Goal: Navigation & Orientation: Find specific page/section

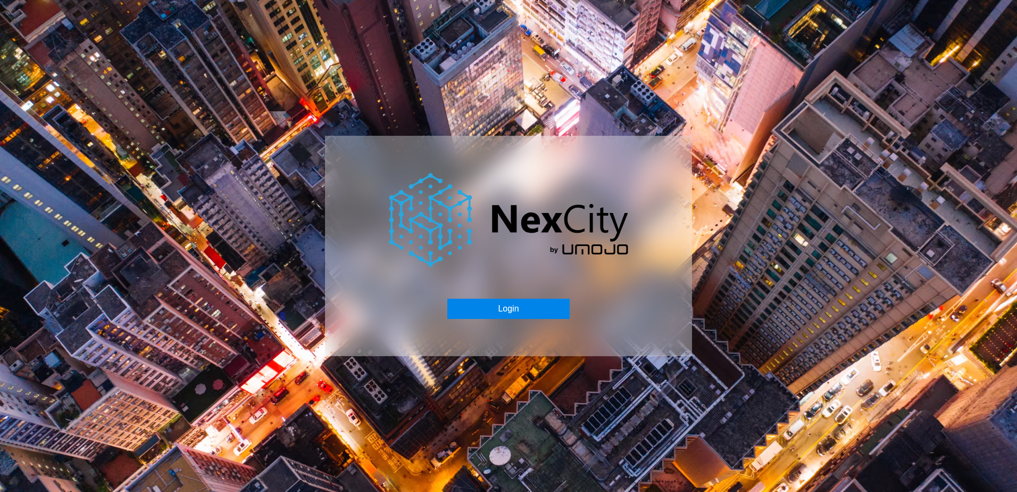
click at [535, 306] on button "Login" at bounding box center [508, 308] width 122 height 20
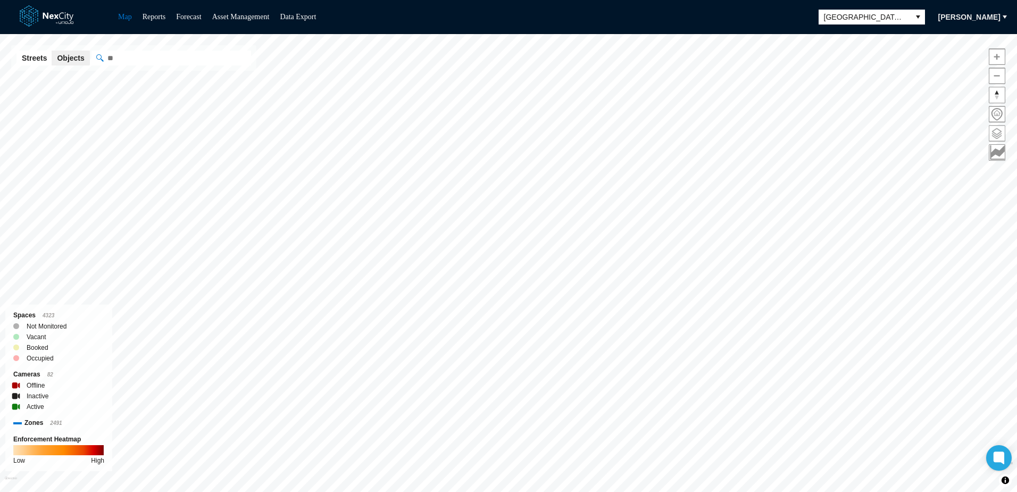
click at [812, 131] on span at bounding box center [996, 133] width 15 height 15
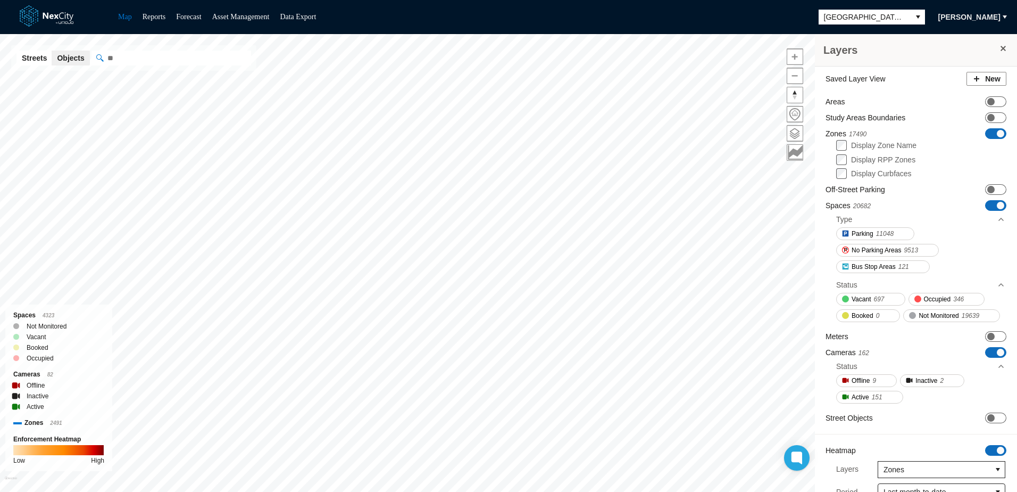
click at [812, 129] on span "ON OFF" at bounding box center [995, 133] width 21 height 11
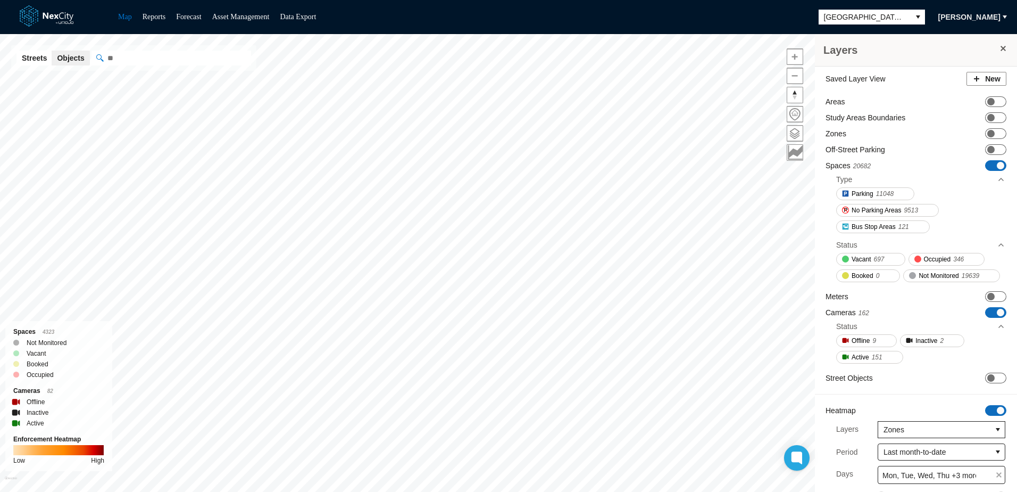
click at [812, 162] on span at bounding box center [1000, 165] width 7 height 7
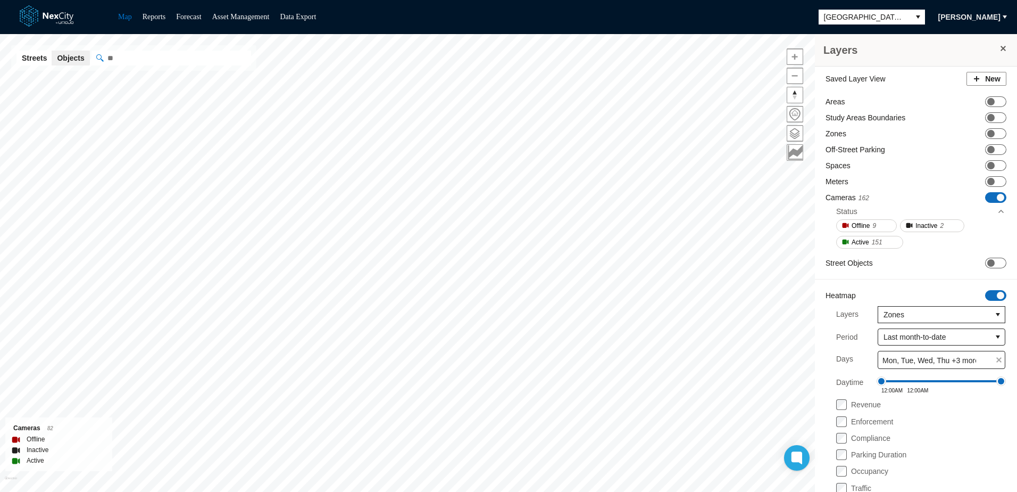
click at [812, 45] on span at bounding box center [1003, 48] width 9 height 9
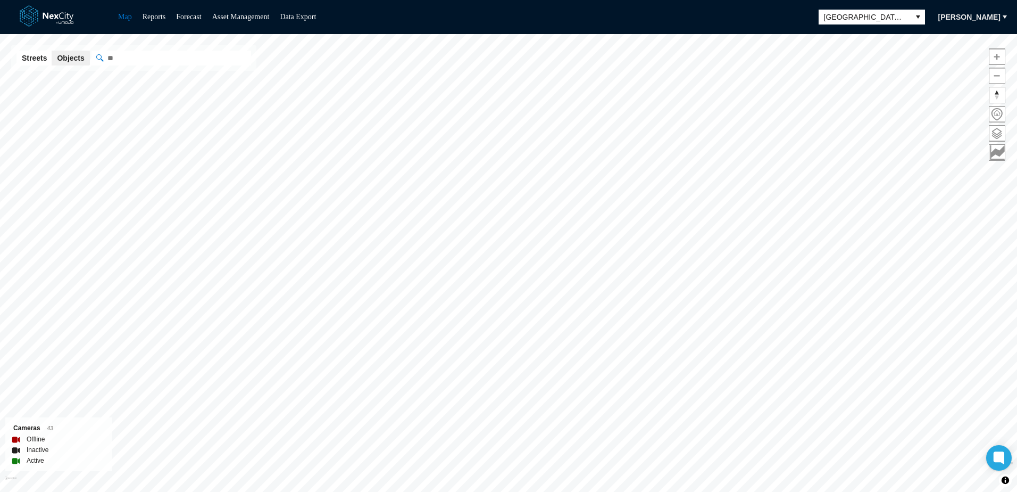
click at [588, 0] on html "Map Reports Forecast Asset Management Data Export [GEOGRAPHIC_DATA][PERSON_NAME…" at bounding box center [508, 246] width 1017 height 492
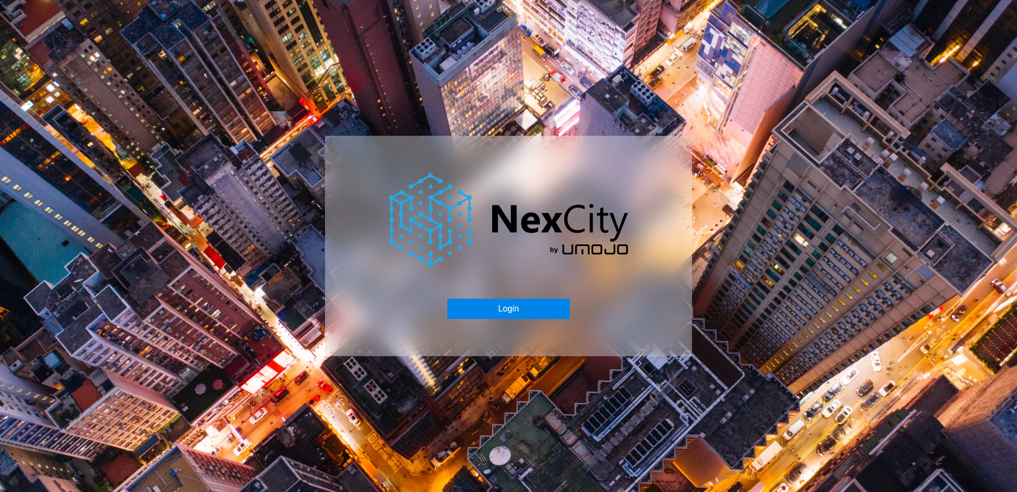
click at [528, 310] on button "Login" at bounding box center [508, 308] width 122 height 20
